Goal: Task Accomplishment & Management: Manage account settings

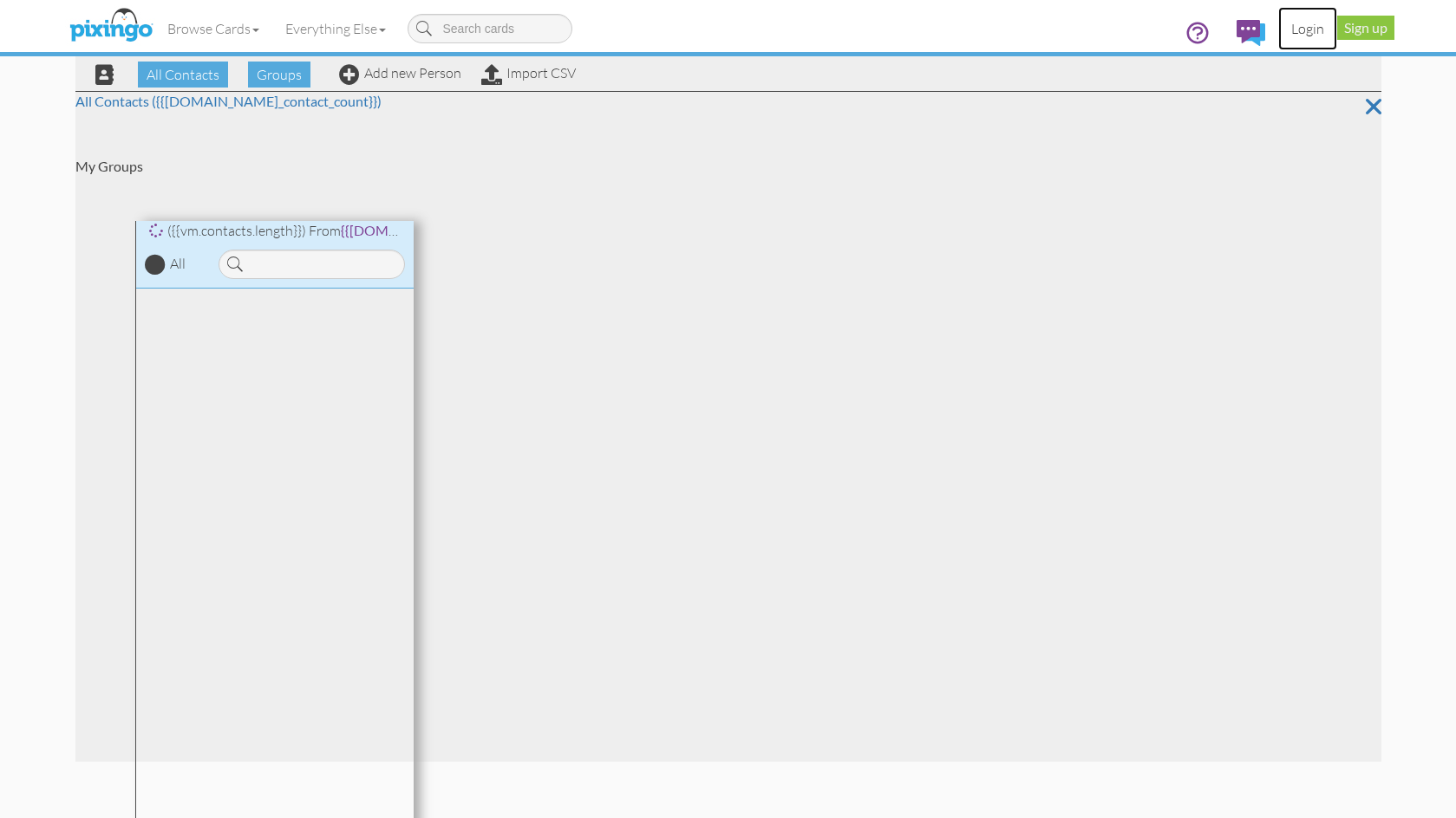
click at [1309, 32] on link "Login" at bounding box center [1307, 28] width 59 height 43
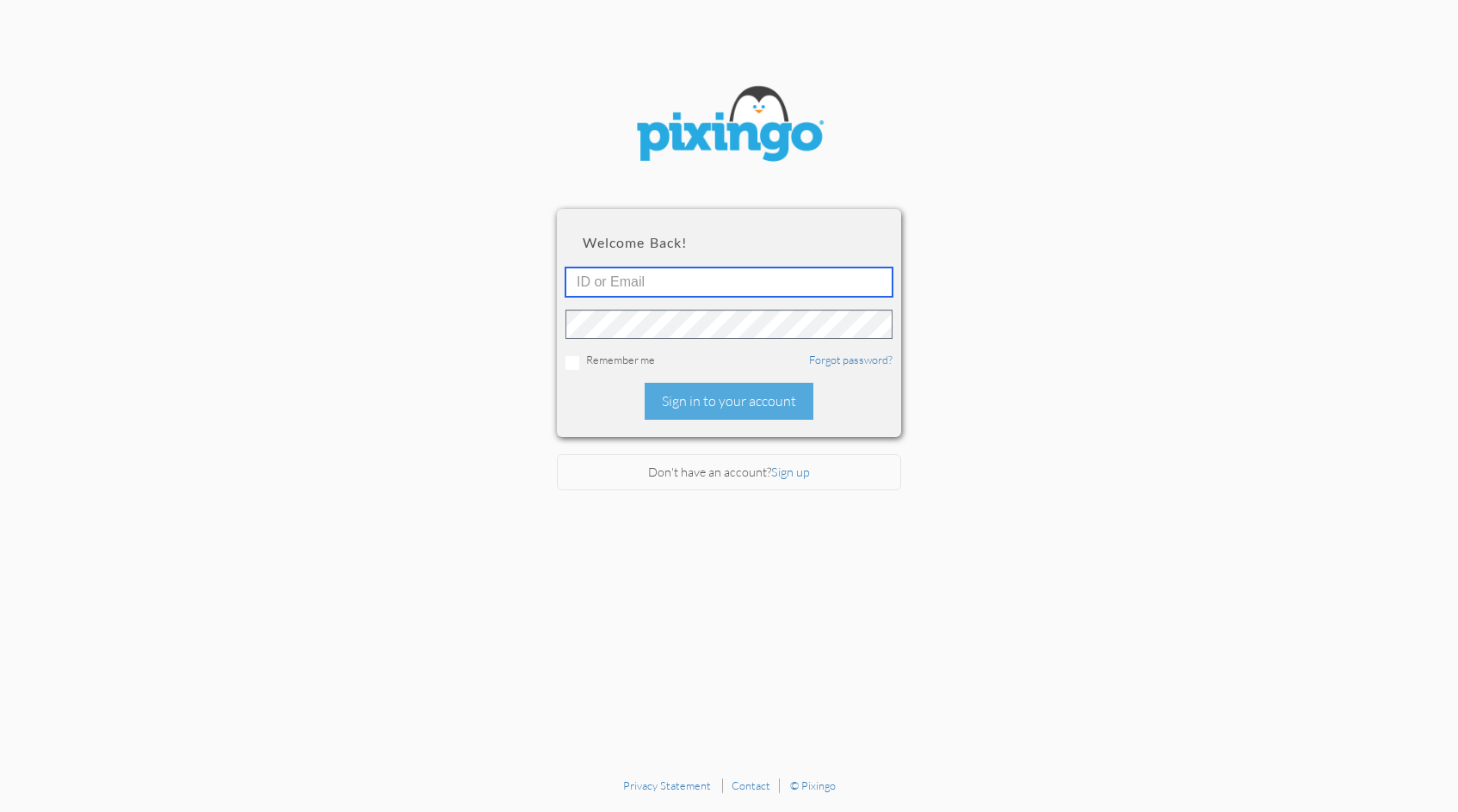
type input "[EMAIL_ADDRESS][DOMAIN_NAME]"
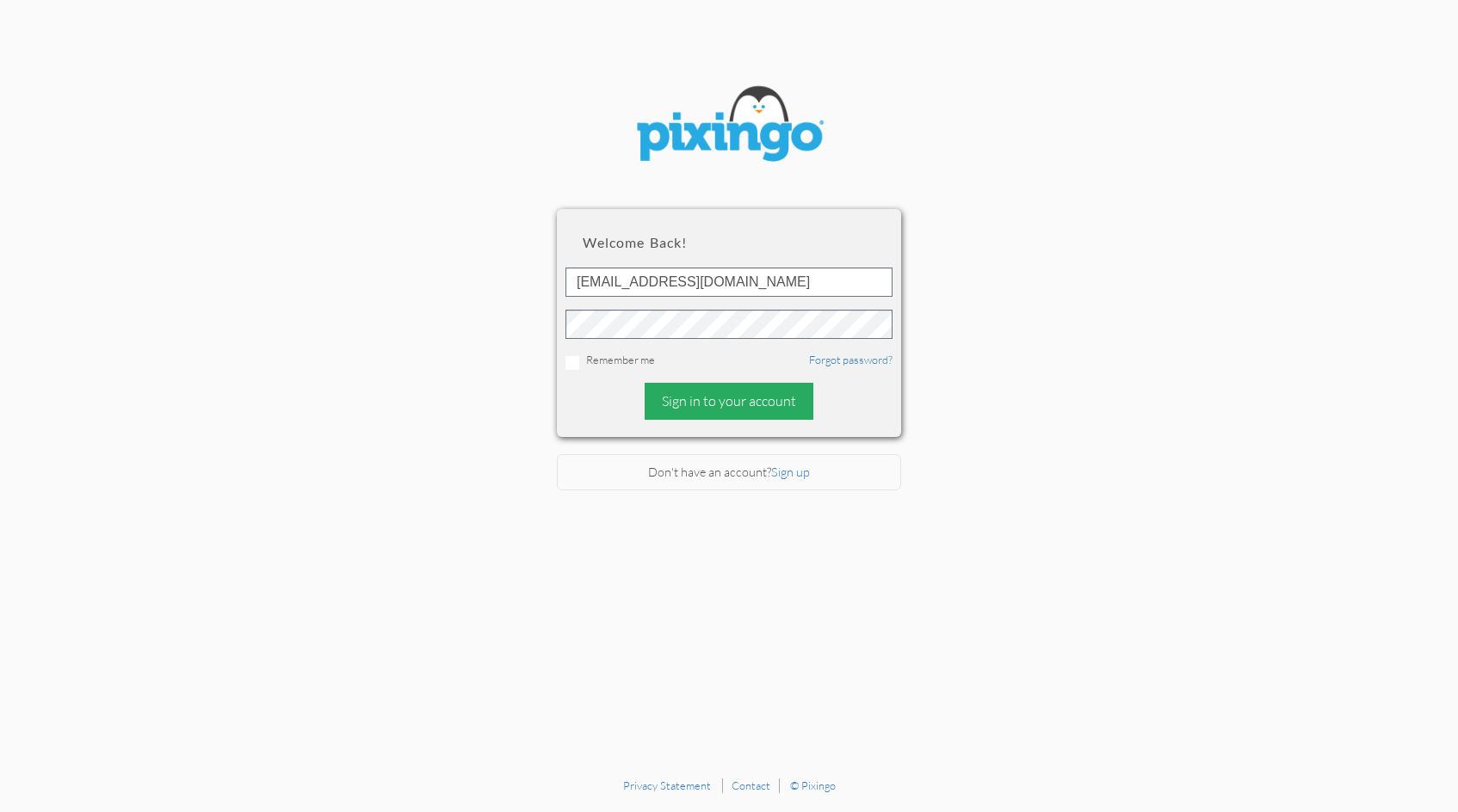
click at [744, 408] on div "Sign in to your account" at bounding box center [729, 401] width 169 height 37
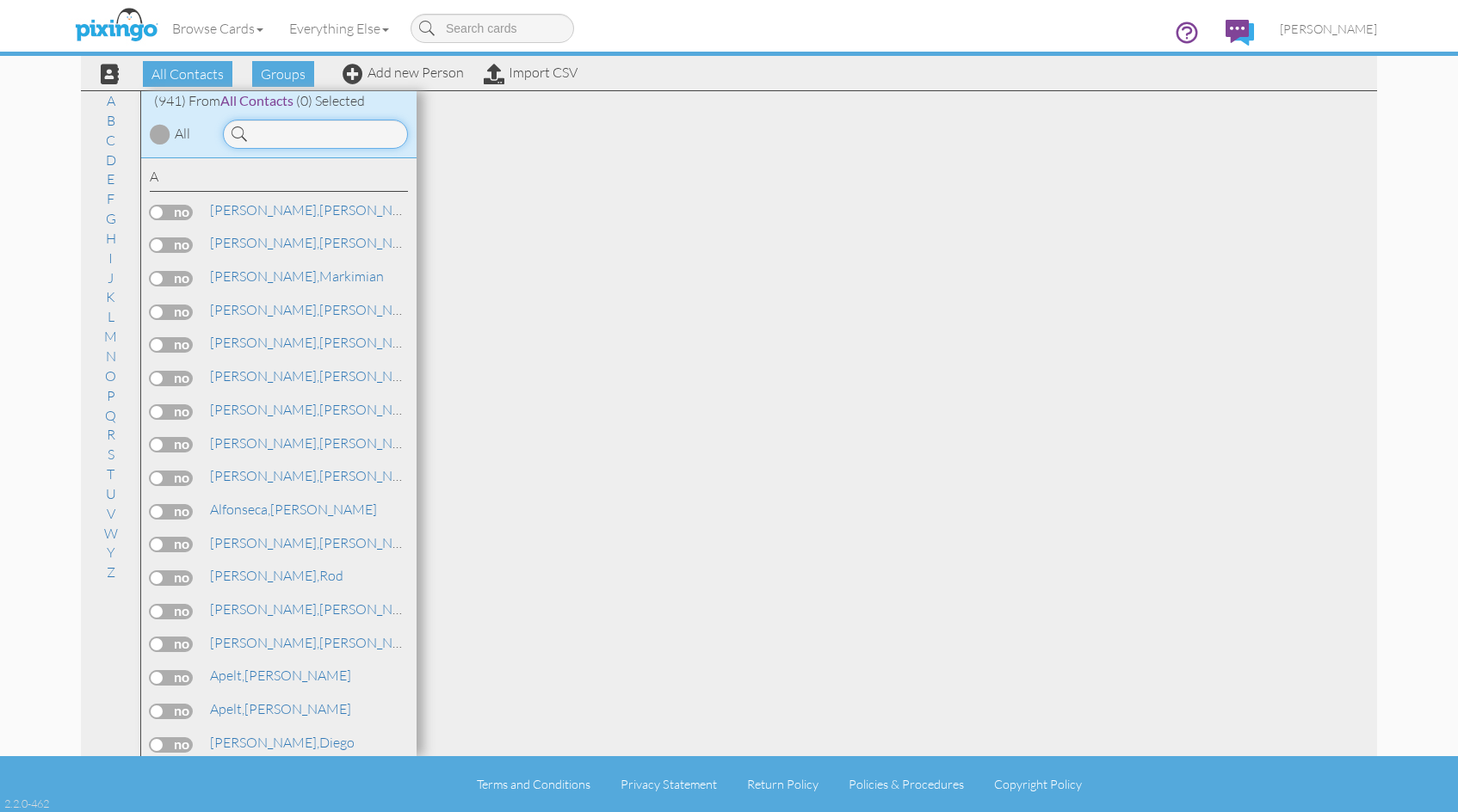
click at [270, 134] on input at bounding box center [315, 134] width 185 height 29
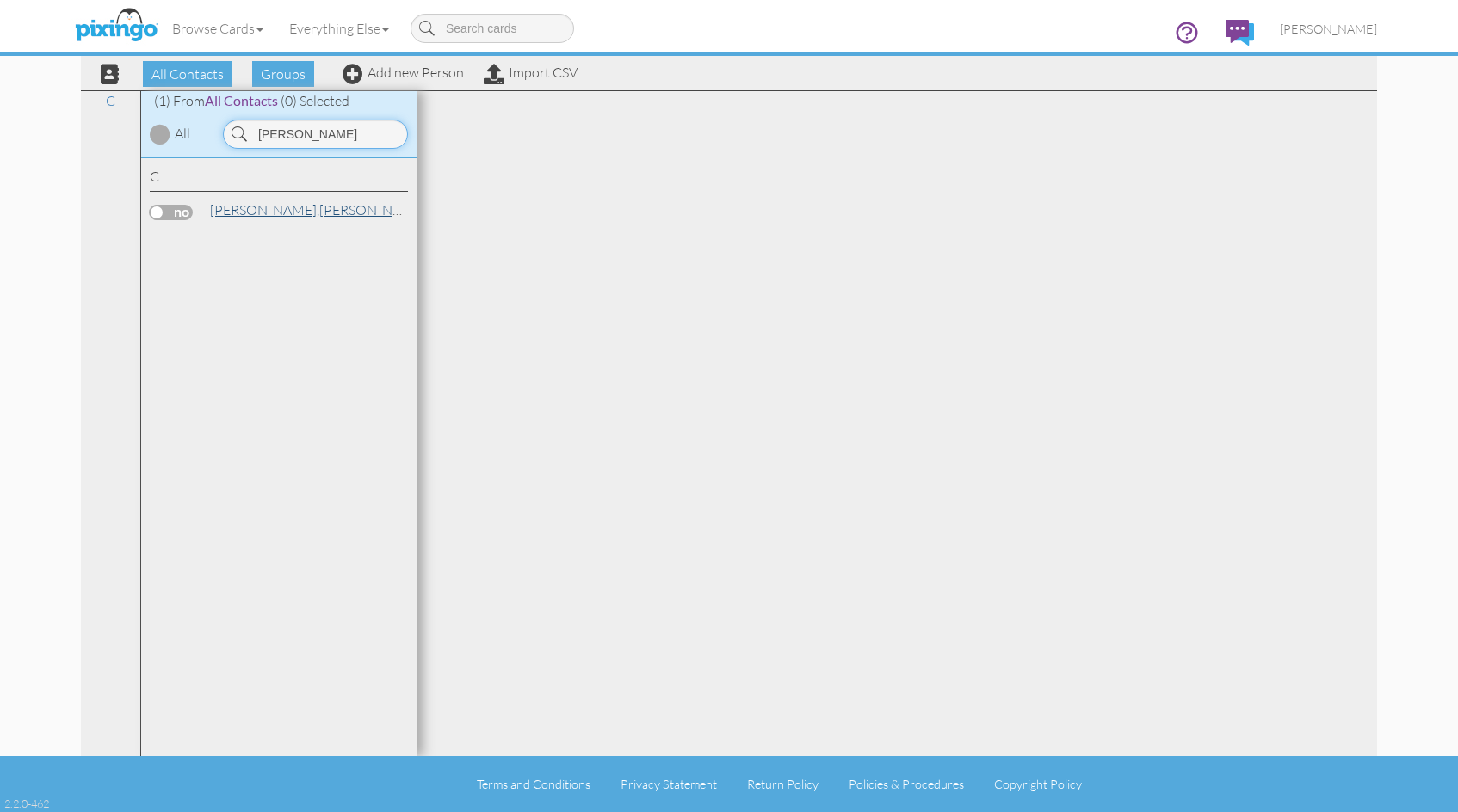
type input "[PERSON_NAME]"
click at [291, 210] on span "[PERSON_NAME]," at bounding box center [264, 210] width 109 height 17
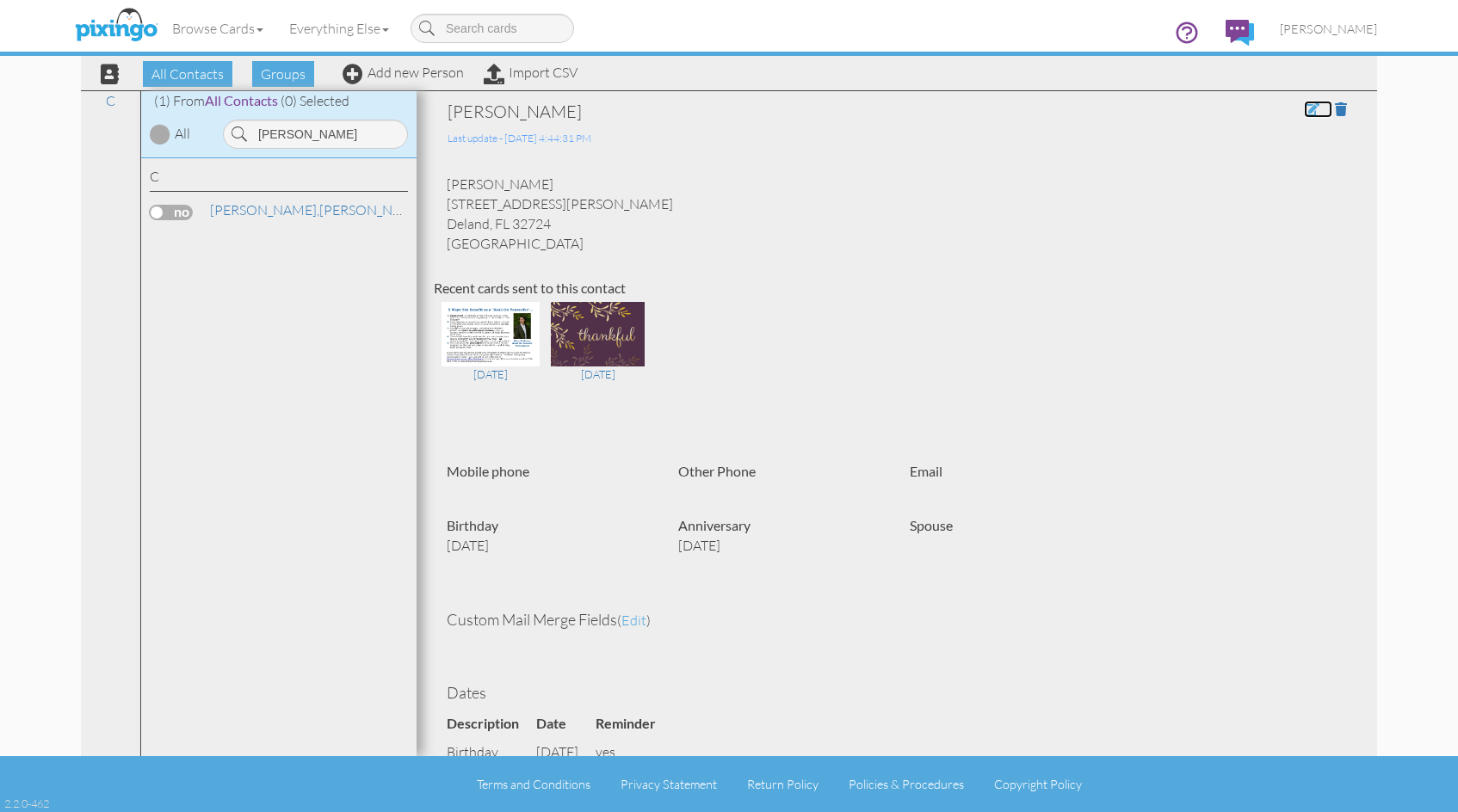
click at [1304, 110] on span at bounding box center [1311, 109] width 15 height 14
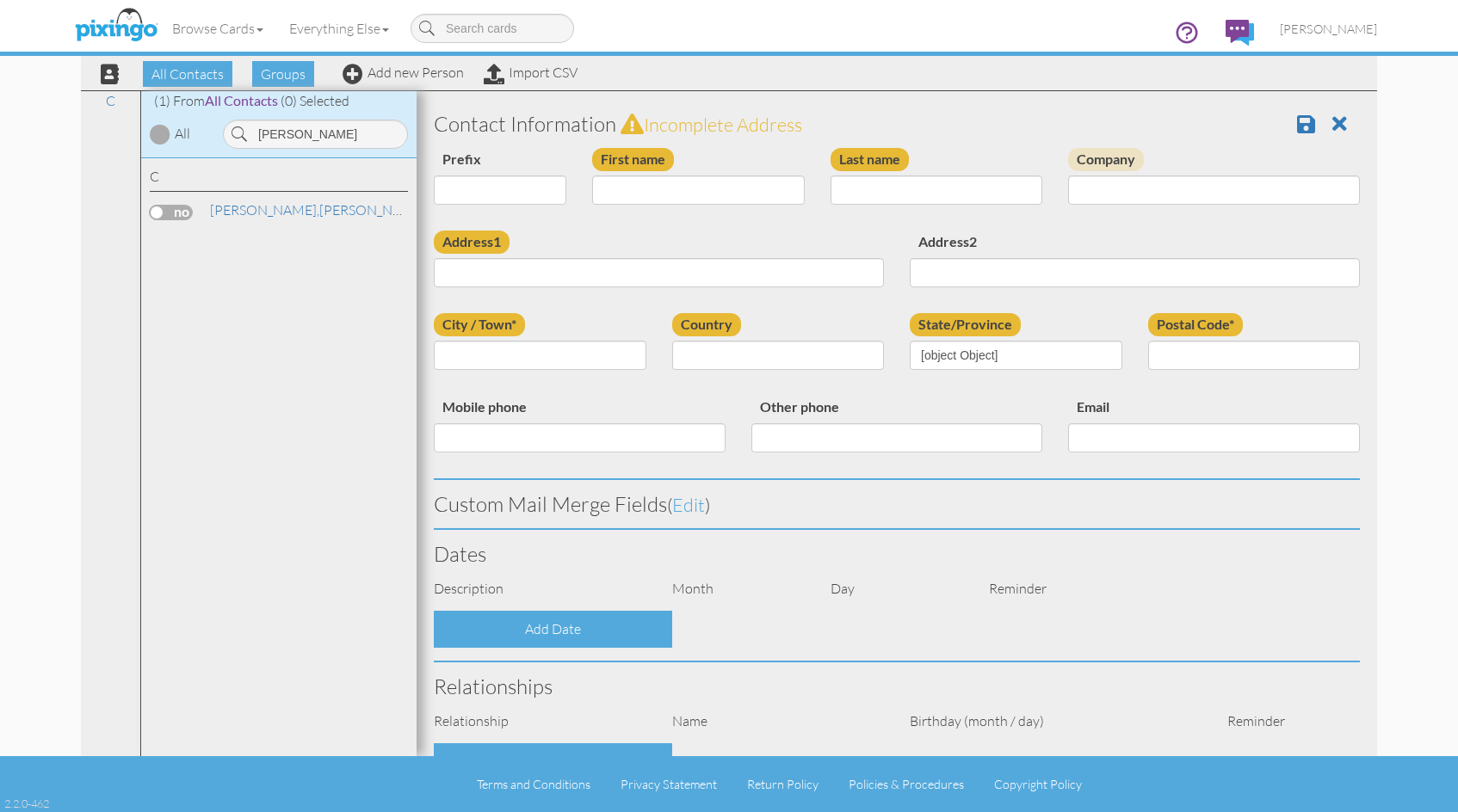
type input "[PERSON_NAME]"
type input "[STREET_ADDRESS][PERSON_NAME]"
type input "Deland"
type input "32724"
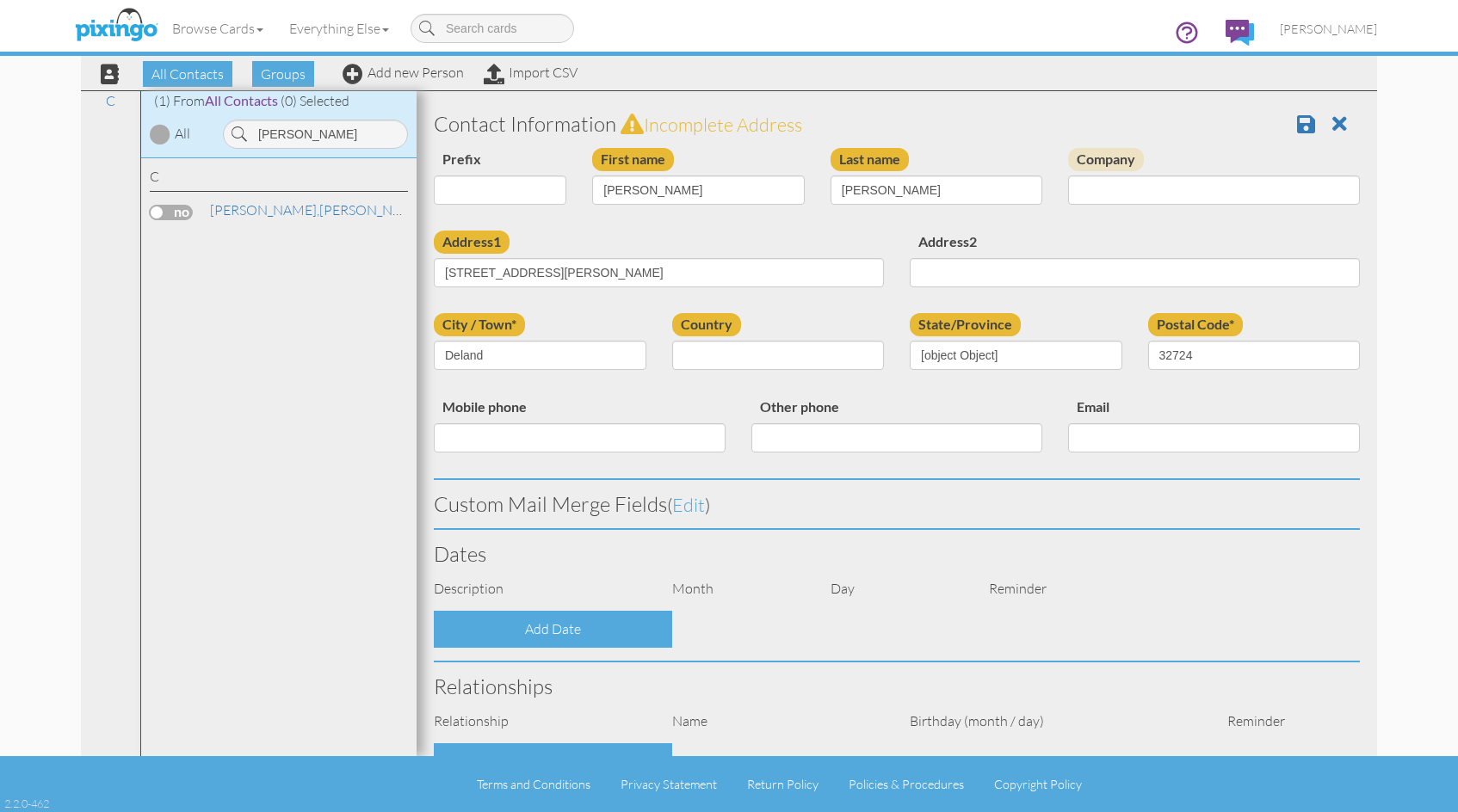
select select "object:3294"
select select "object:3539"
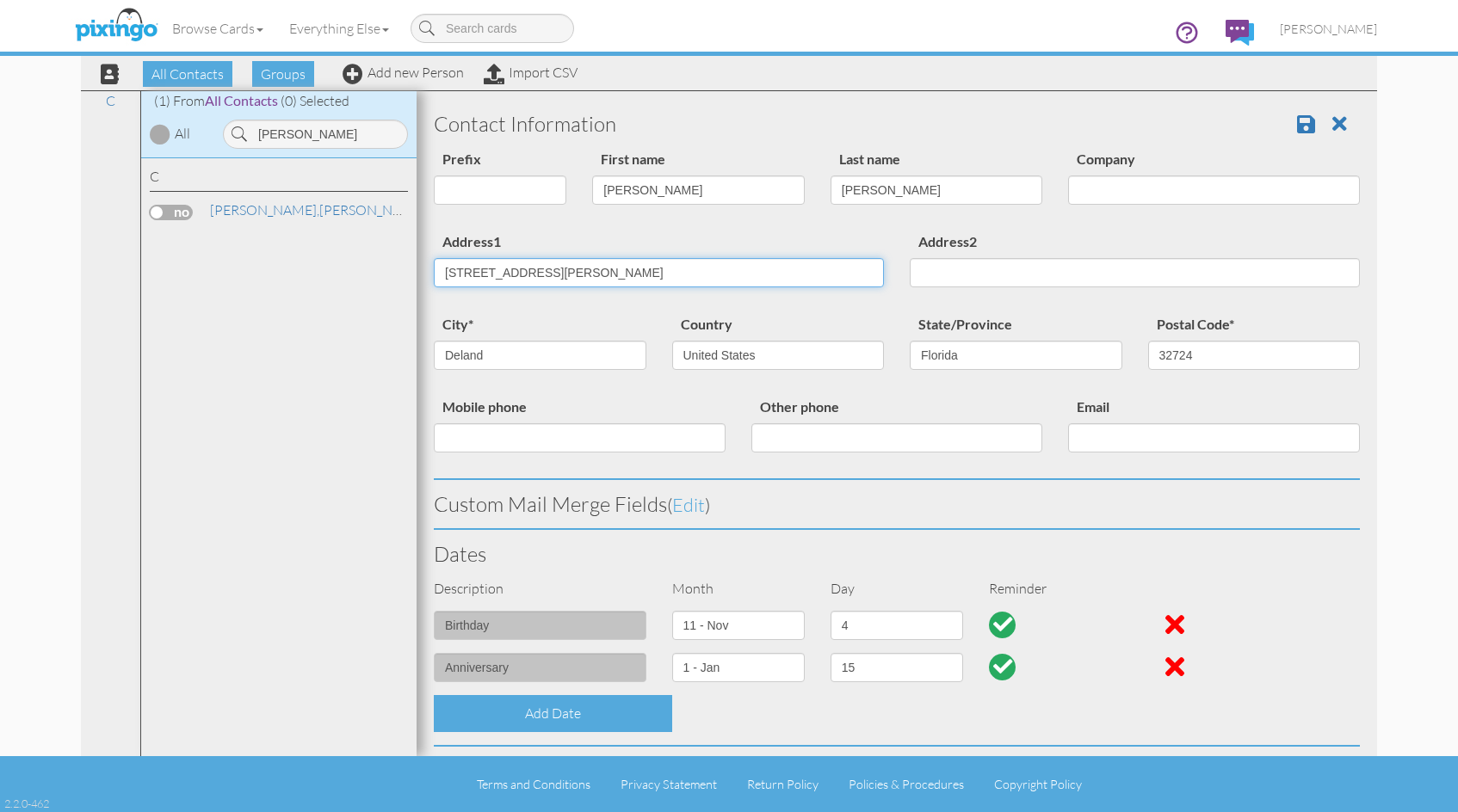
click at [584, 269] on input "[STREET_ADDRESS][PERSON_NAME]" at bounding box center [658, 272] width 450 height 29
type input "5"
type input "[STREET_ADDRESS]"
click at [531, 367] on input "Deland" at bounding box center [540, 355] width 213 height 29
type input "D"
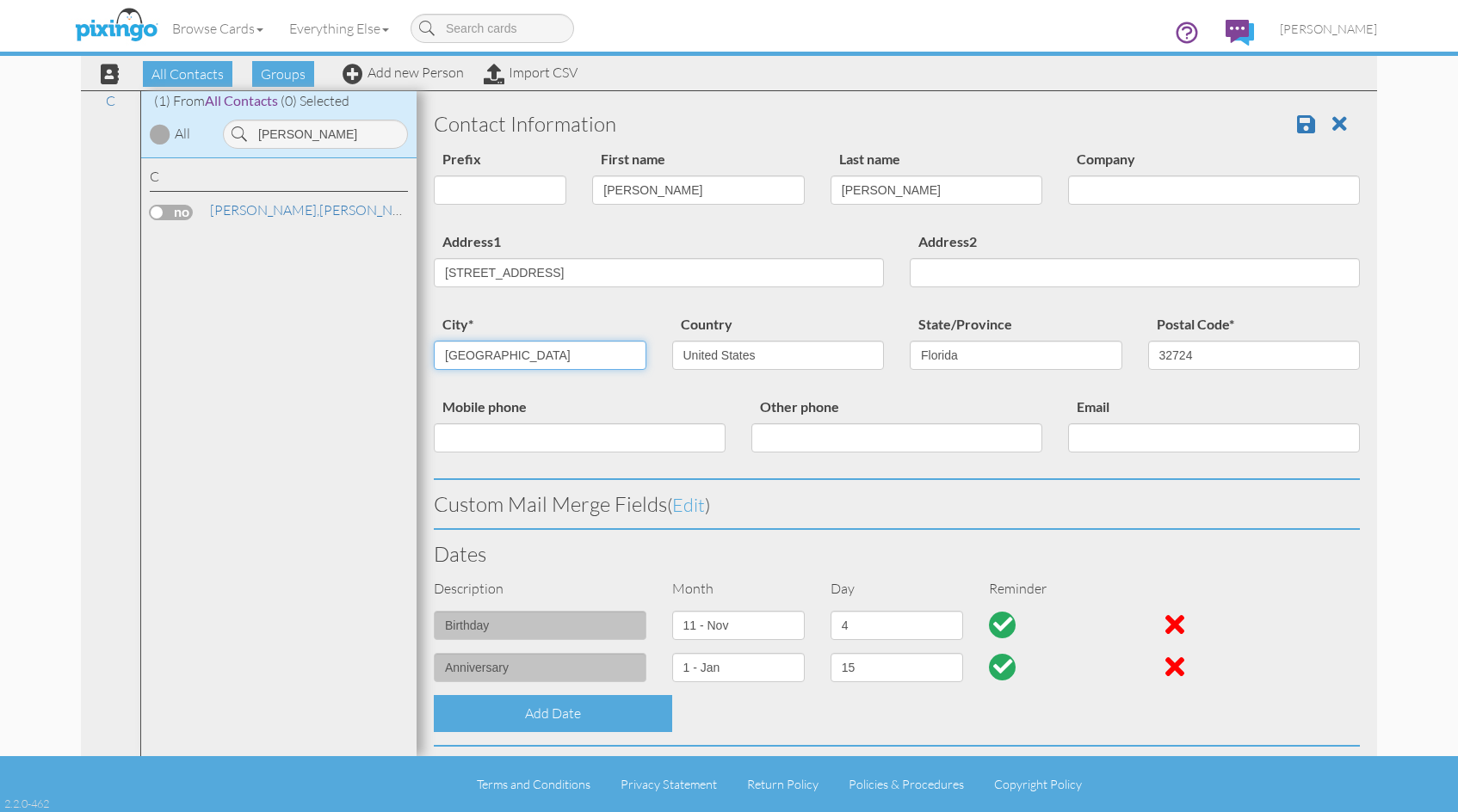
type input "[GEOGRAPHIC_DATA]"
click at [1205, 355] on input "32724" at bounding box center [1255, 355] width 213 height 29
type input "32763"
click at [849, 432] on input "Other phone" at bounding box center [897, 438] width 292 height 29
click at [1297, 123] on span at bounding box center [1306, 124] width 18 height 21
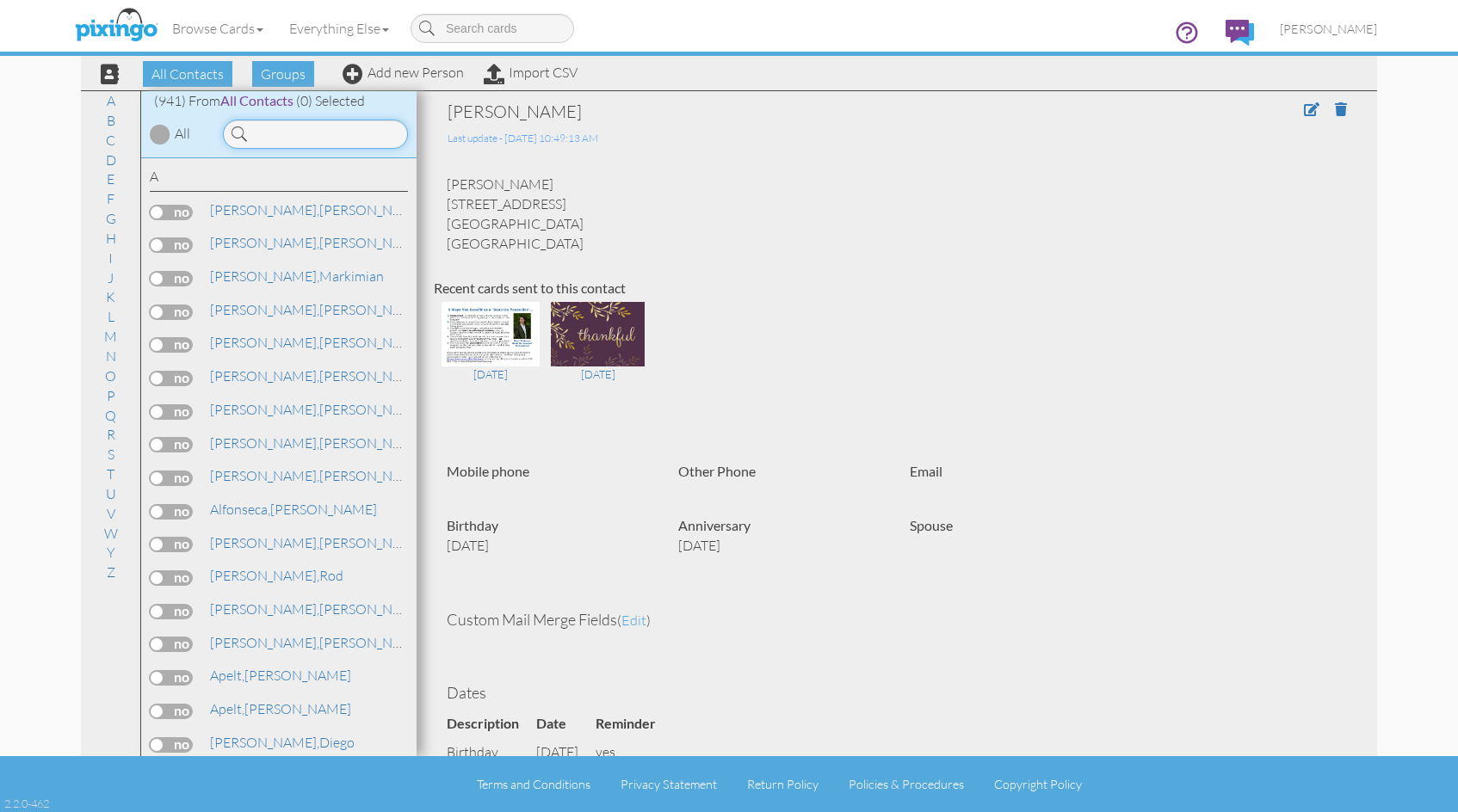
click at [283, 138] on input at bounding box center [315, 134] width 185 height 29
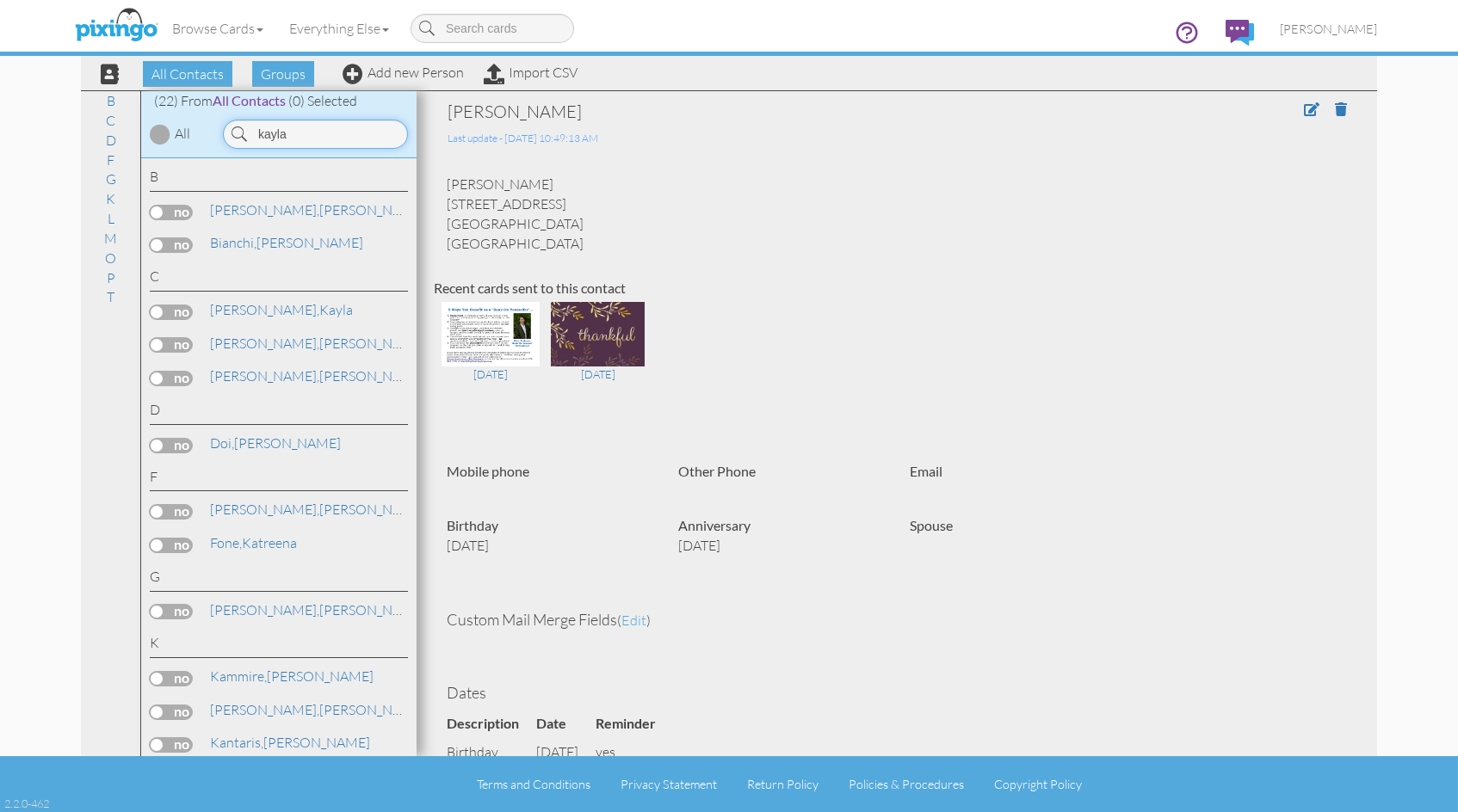
type input "kayla"
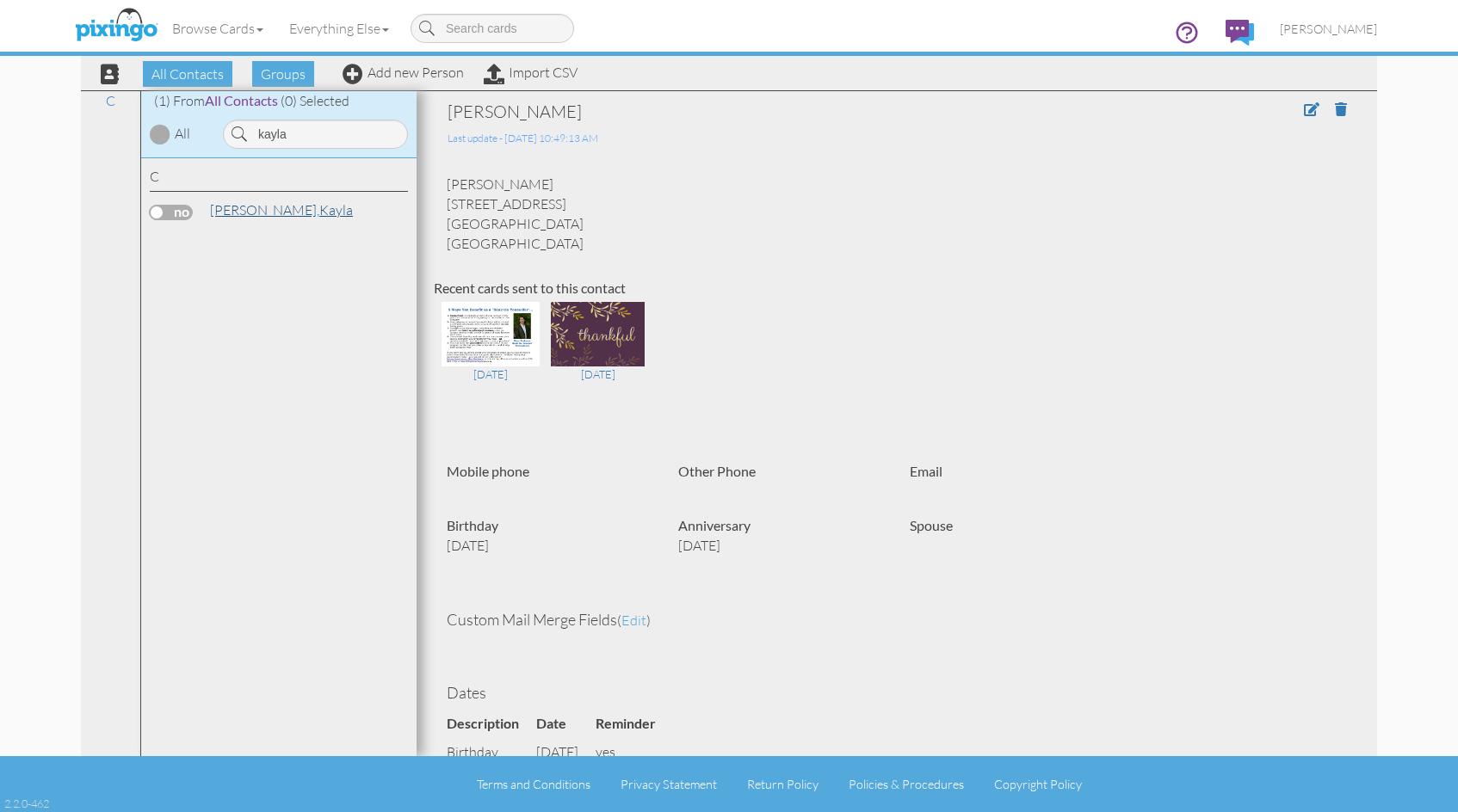
click at [282, 207] on span "[PERSON_NAME]," at bounding box center [264, 210] width 109 height 17
click at [1304, 106] on span at bounding box center [1311, 109] width 15 height 14
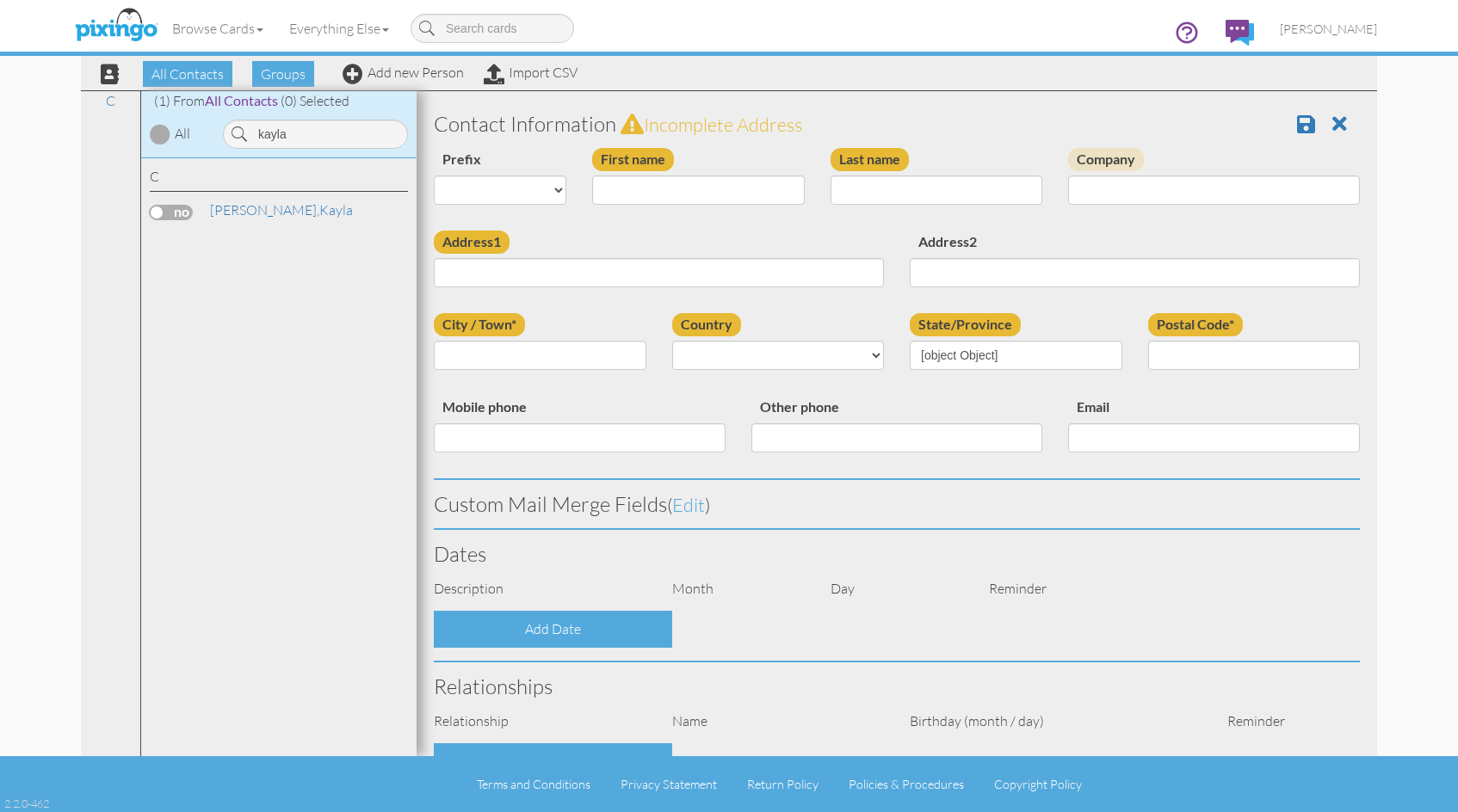
type input "Kayla"
type input "Caixeta Manchette"
type input "[STREET_ADDRESS][PERSON_NAME]"
type input "Deland"
type input "32724"
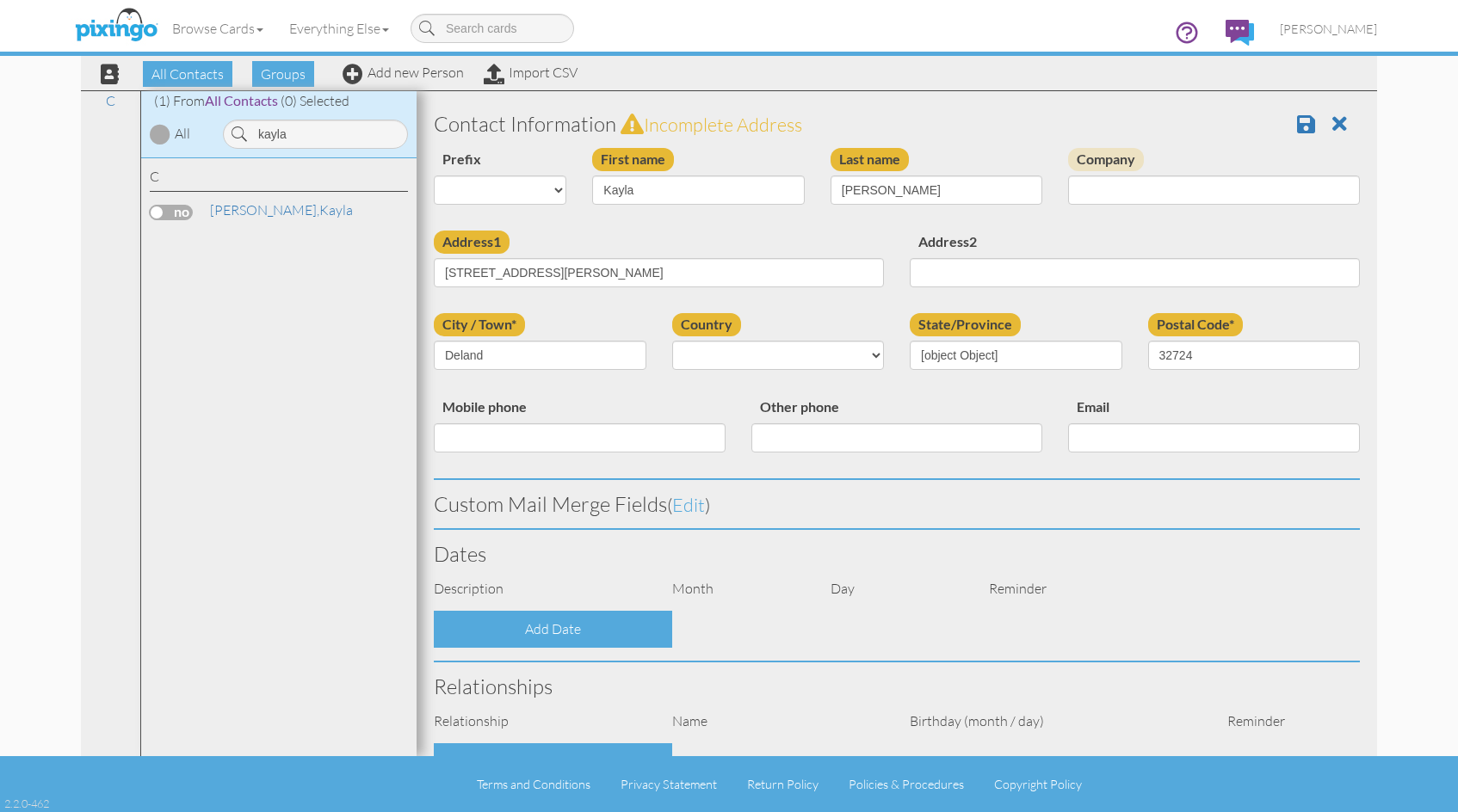
select select "object:3151"
select select "object:3396"
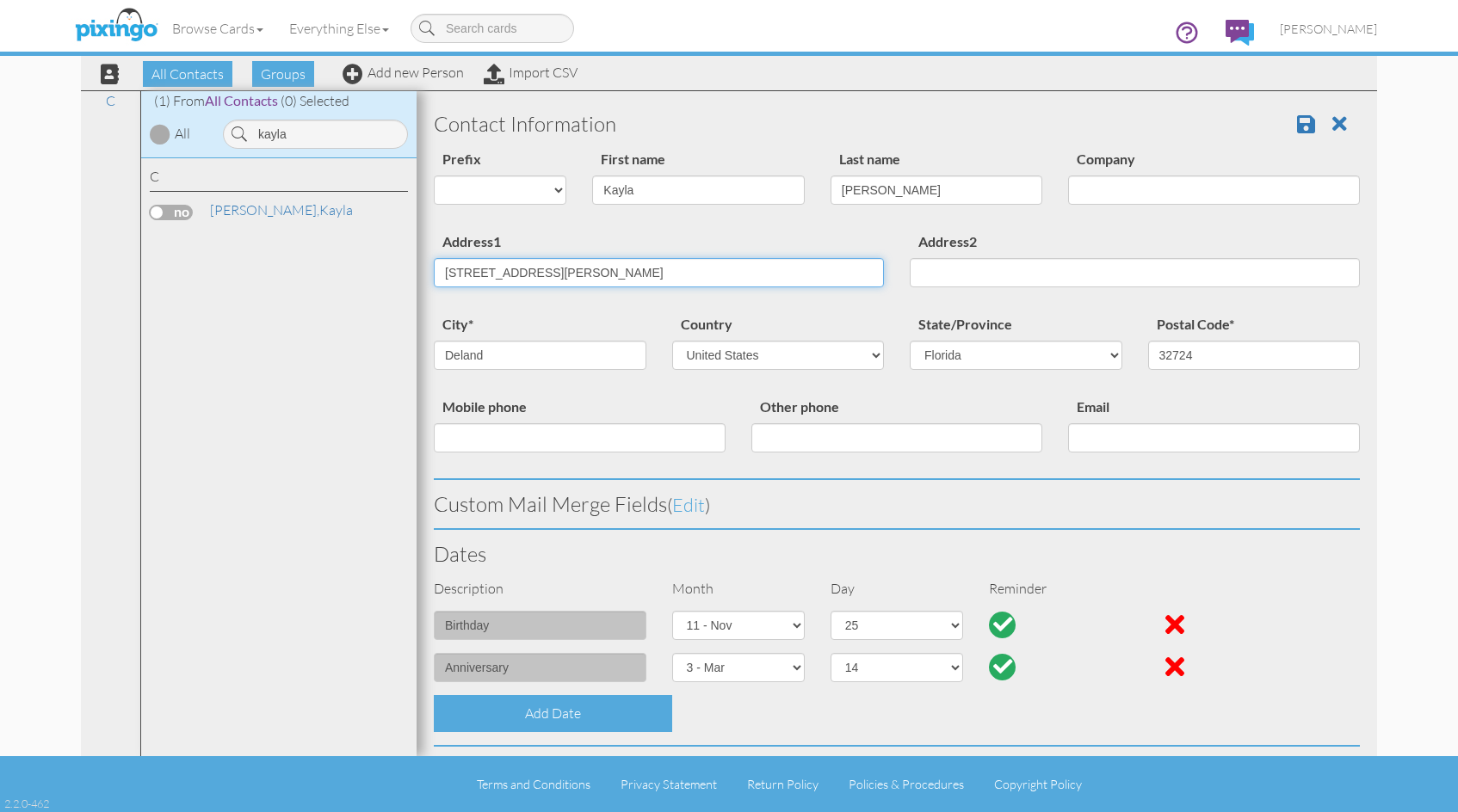
click at [553, 273] on input "[STREET_ADDRESS][PERSON_NAME]" at bounding box center [658, 272] width 450 height 29
type input "5"
type input "[STREET_ADDRESS]"
click at [510, 351] on input "Deland" at bounding box center [540, 355] width 213 height 29
type input "D"
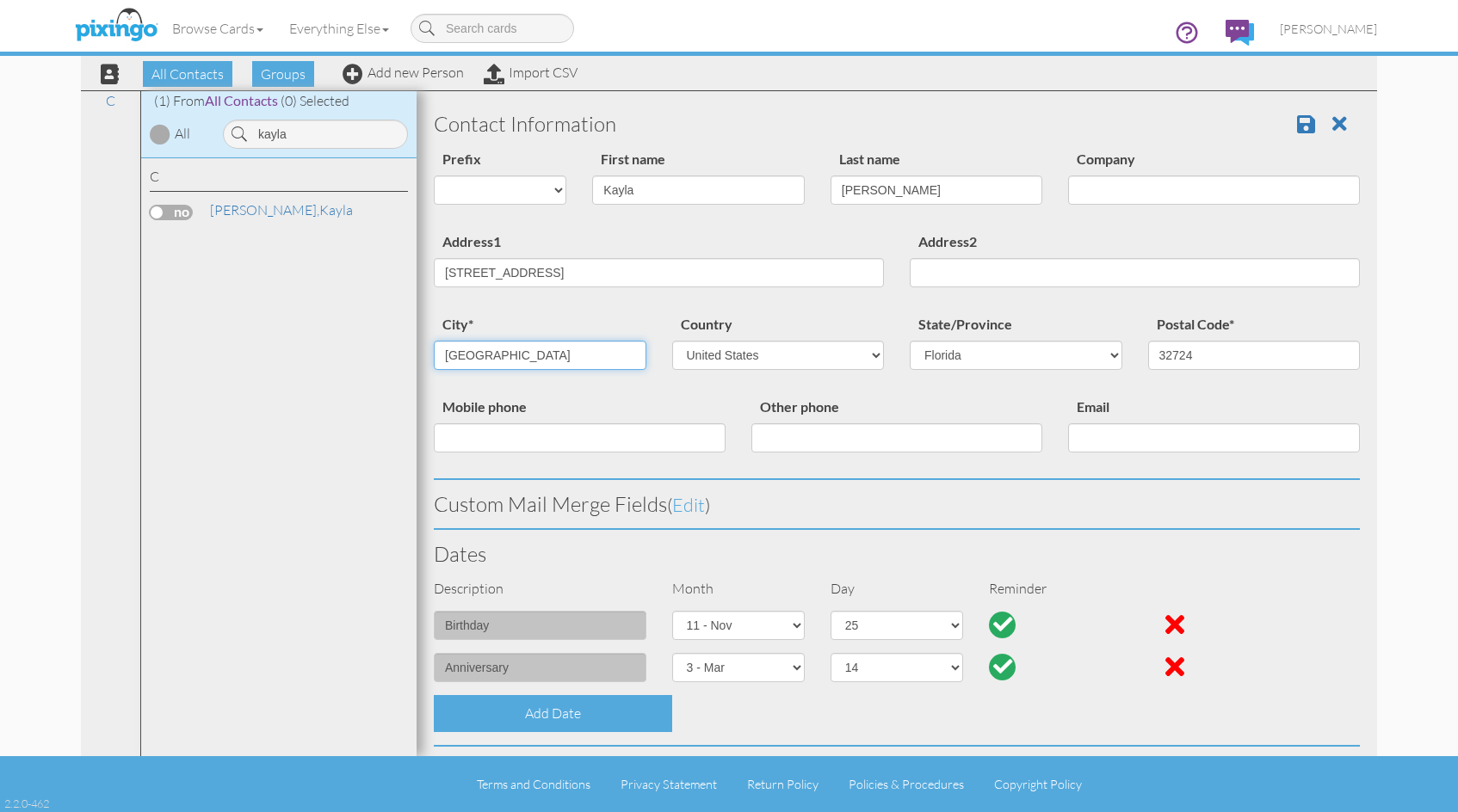
type input "[GEOGRAPHIC_DATA]"
click at [1195, 356] on input "32724" at bounding box center [1255, 355] width 213 height 29
type input "32763"
click at [1297, 123] on span at bounding box center [1306, 124] width 18 height 21
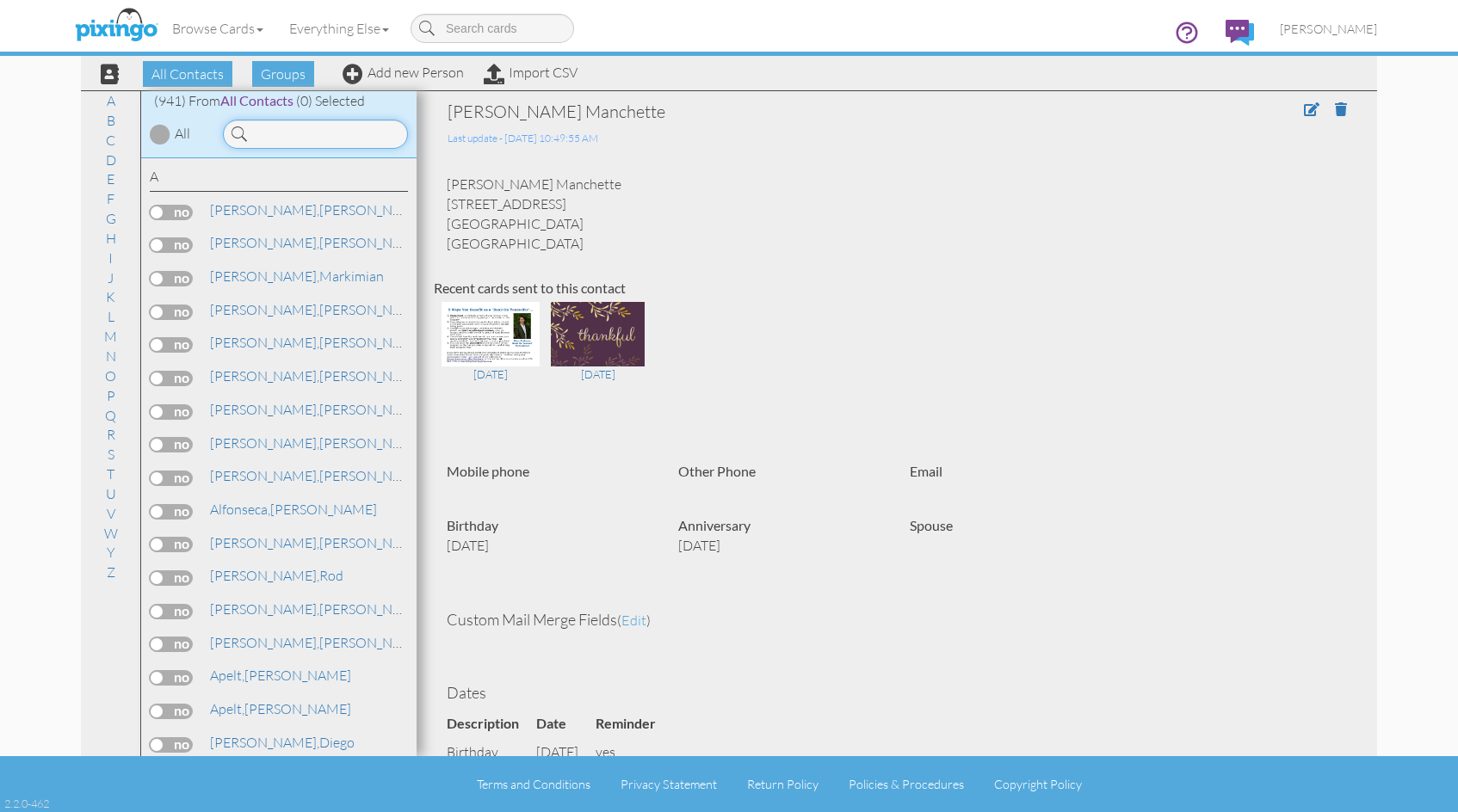
click at [285, 139] on input at bounding box center [315, 134] width 185 height 29
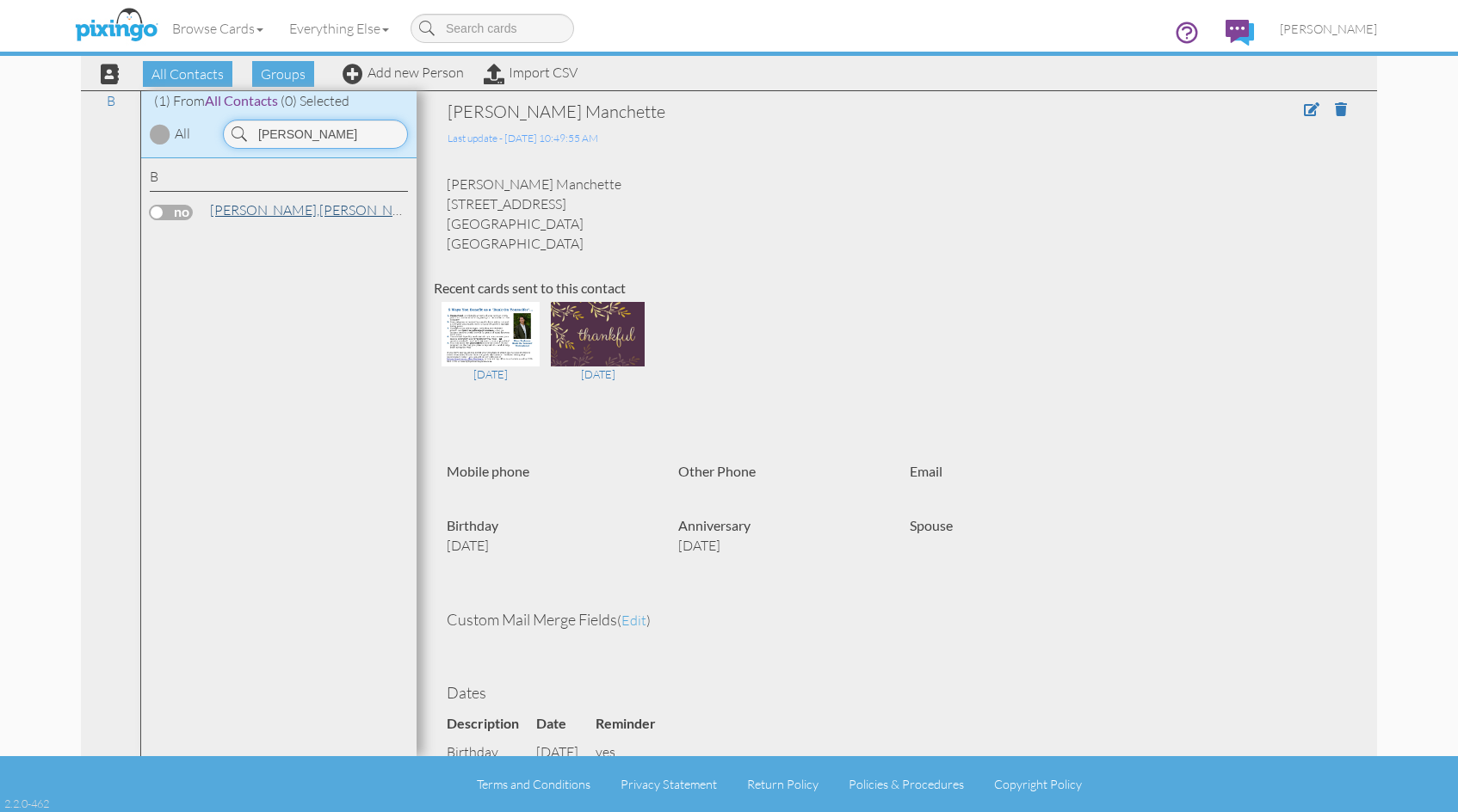
type input "tyler"
click at [248, 214] on span "[PERSON_NAME]," at bounding box center [264, 210] width 109 height 17
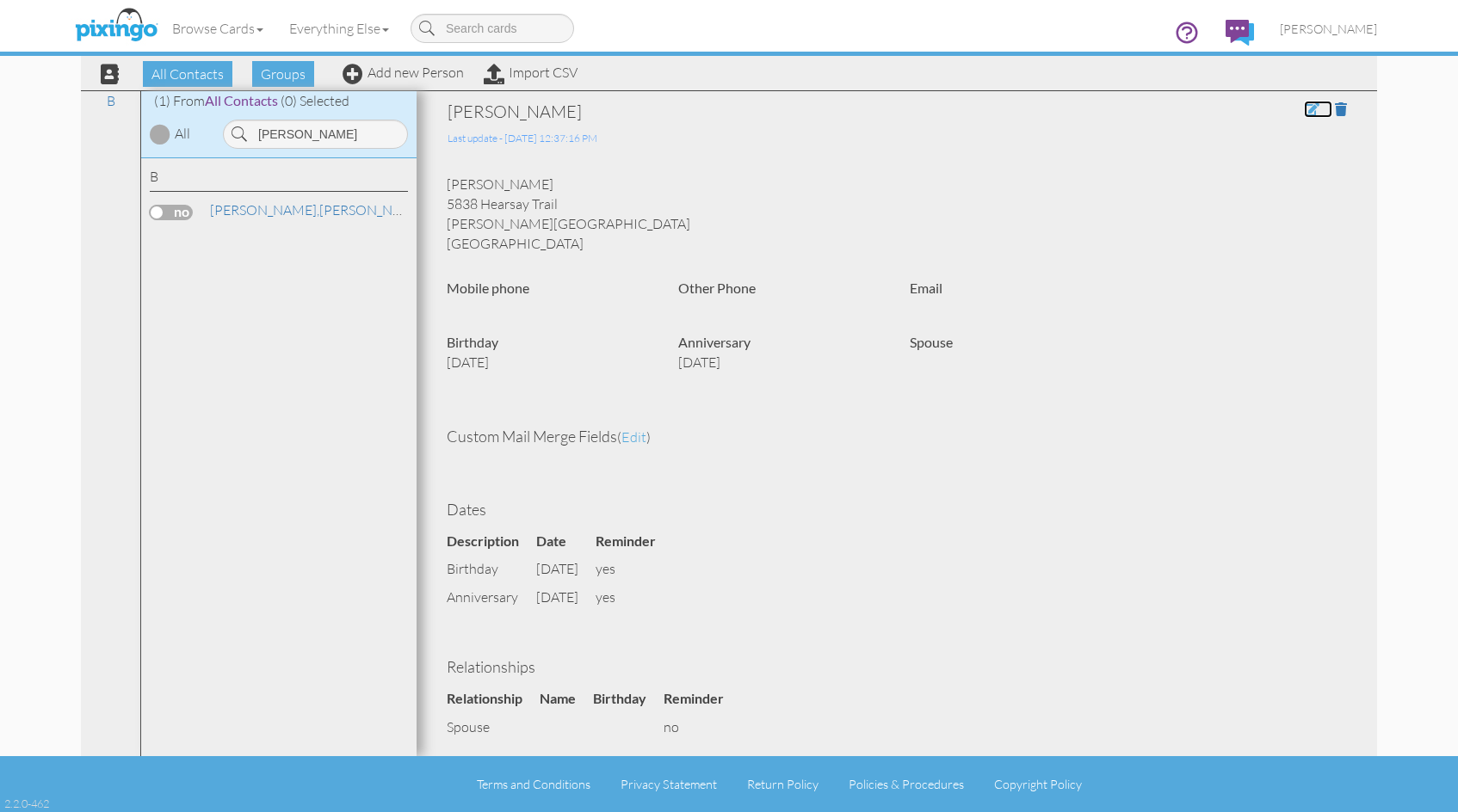
click at [1304, 111] on span at bounding box center [1311, 109] width 15 height 14
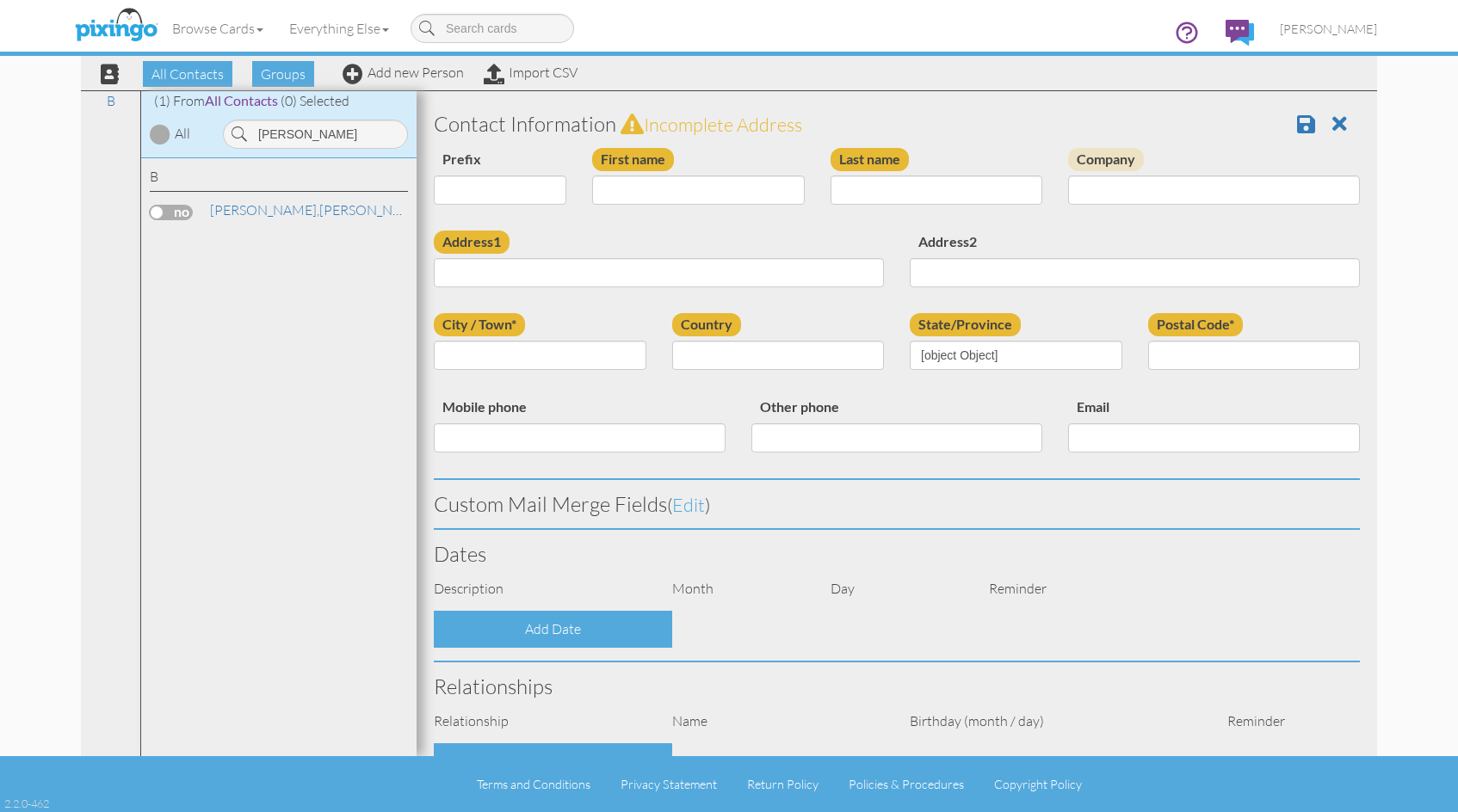
type input "[PERSON_NAME]"
type input "Broxson"
type input "5838 Hearsay Trail"
type input "Milton"
type input "32570"
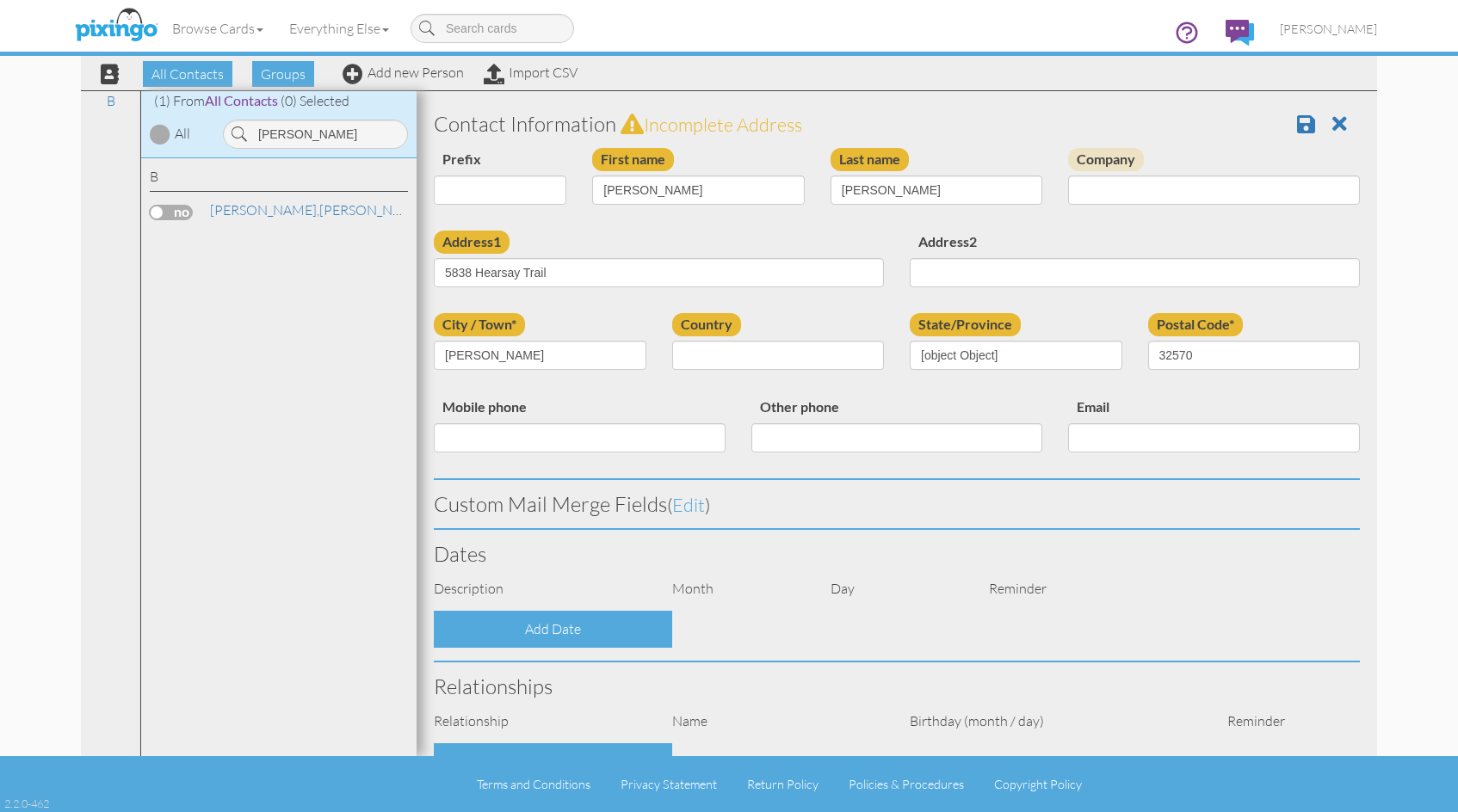
select select "object:3138"
select select "object:3383"
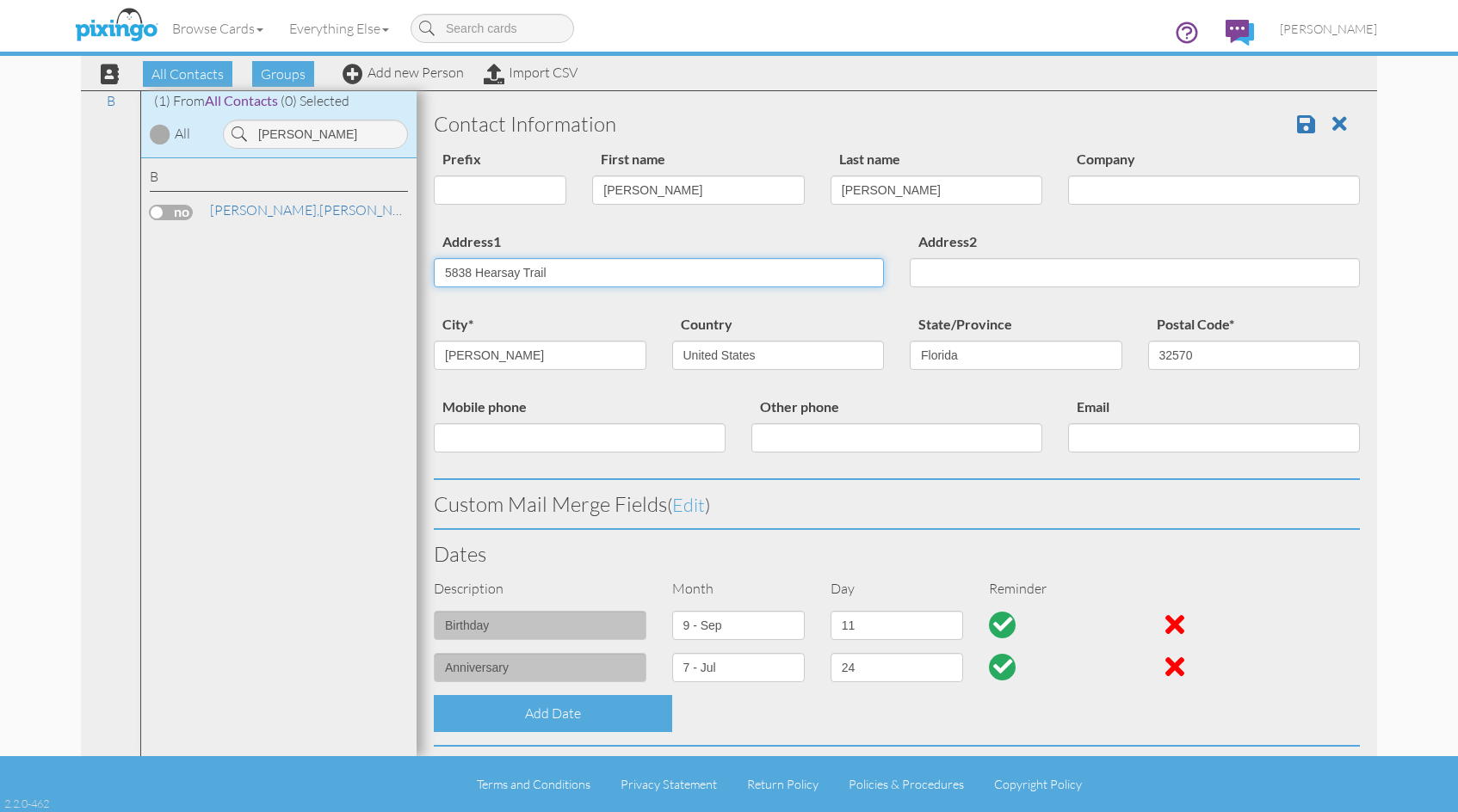
click at [571, 265] on input "5838 Hearsay Trail" at bounding box center [658, 272] width 450 height 29
type input "5"
type input "6172 White Creek Ln"
click at [1297, 124] on span at bounding box center [1306, 124] width 18 height 21
